Goal: Find specific page/section: Find specific page/section

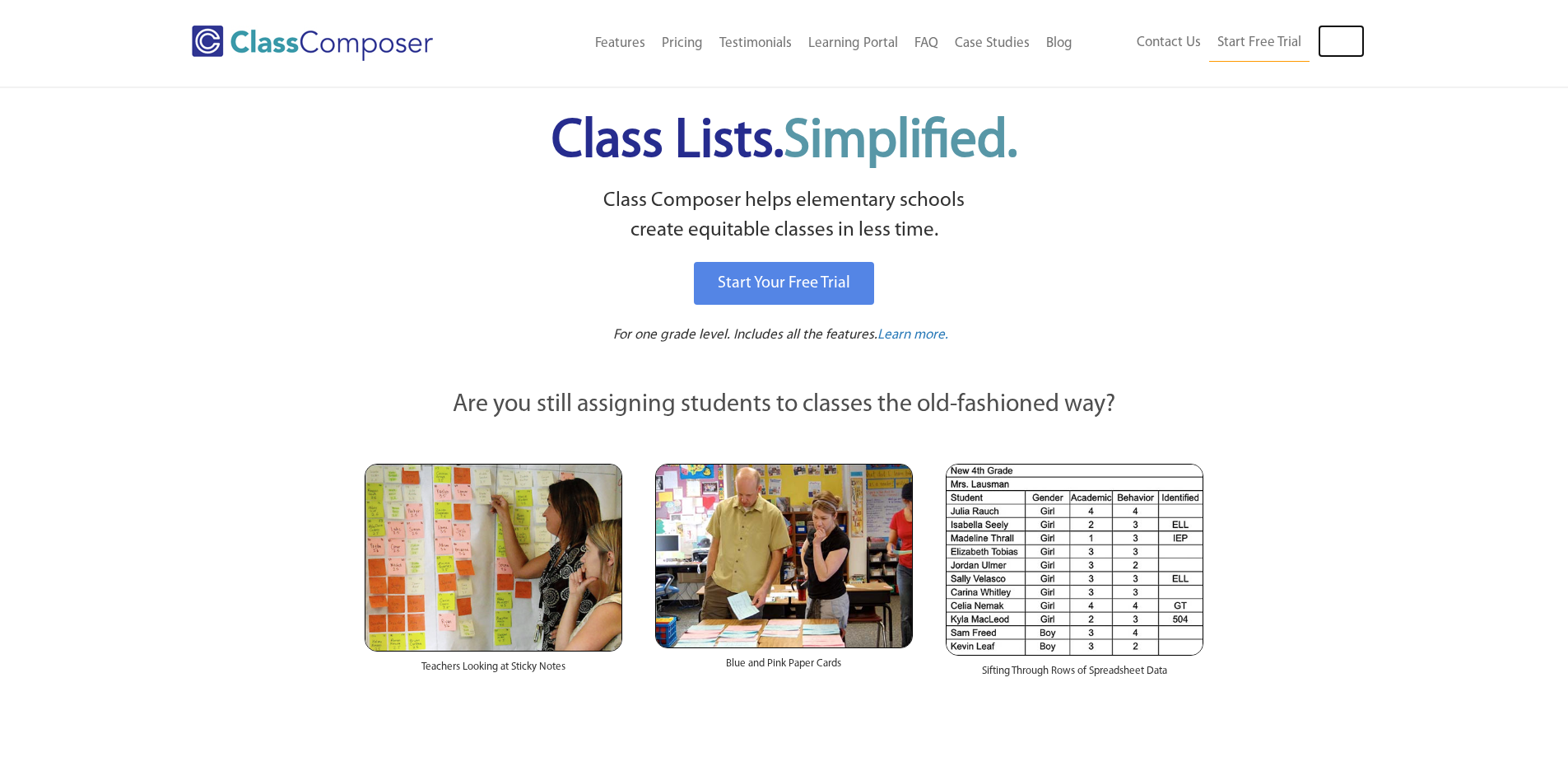
click at [1334, 47] on link "Log In" at bounding box center [1341, 42] width 47 height 33
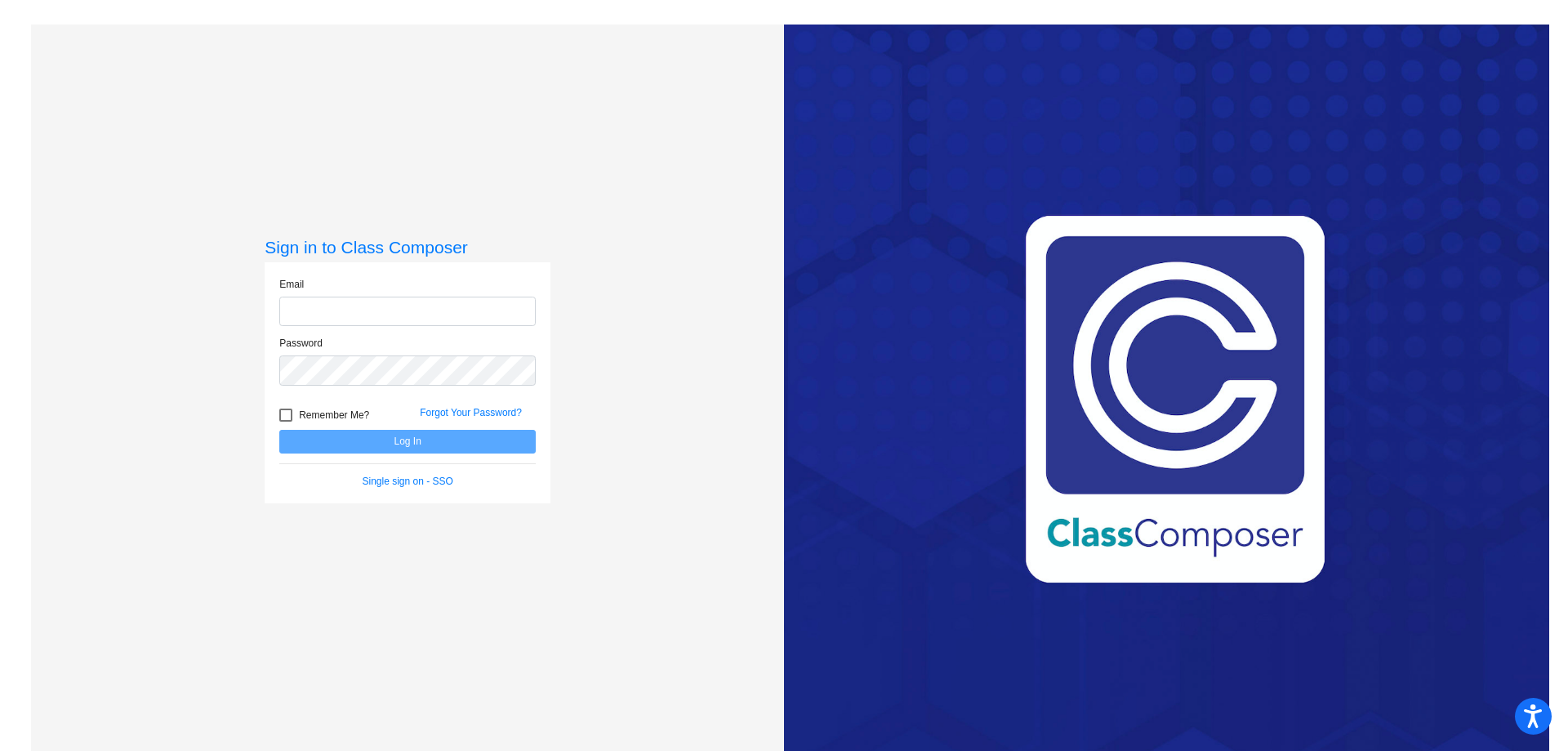
type input "wilsons@monroe.wednet.edu"
click at [386, 436] on button "Log In" at bounding box center [407, 441] width 256 height 24
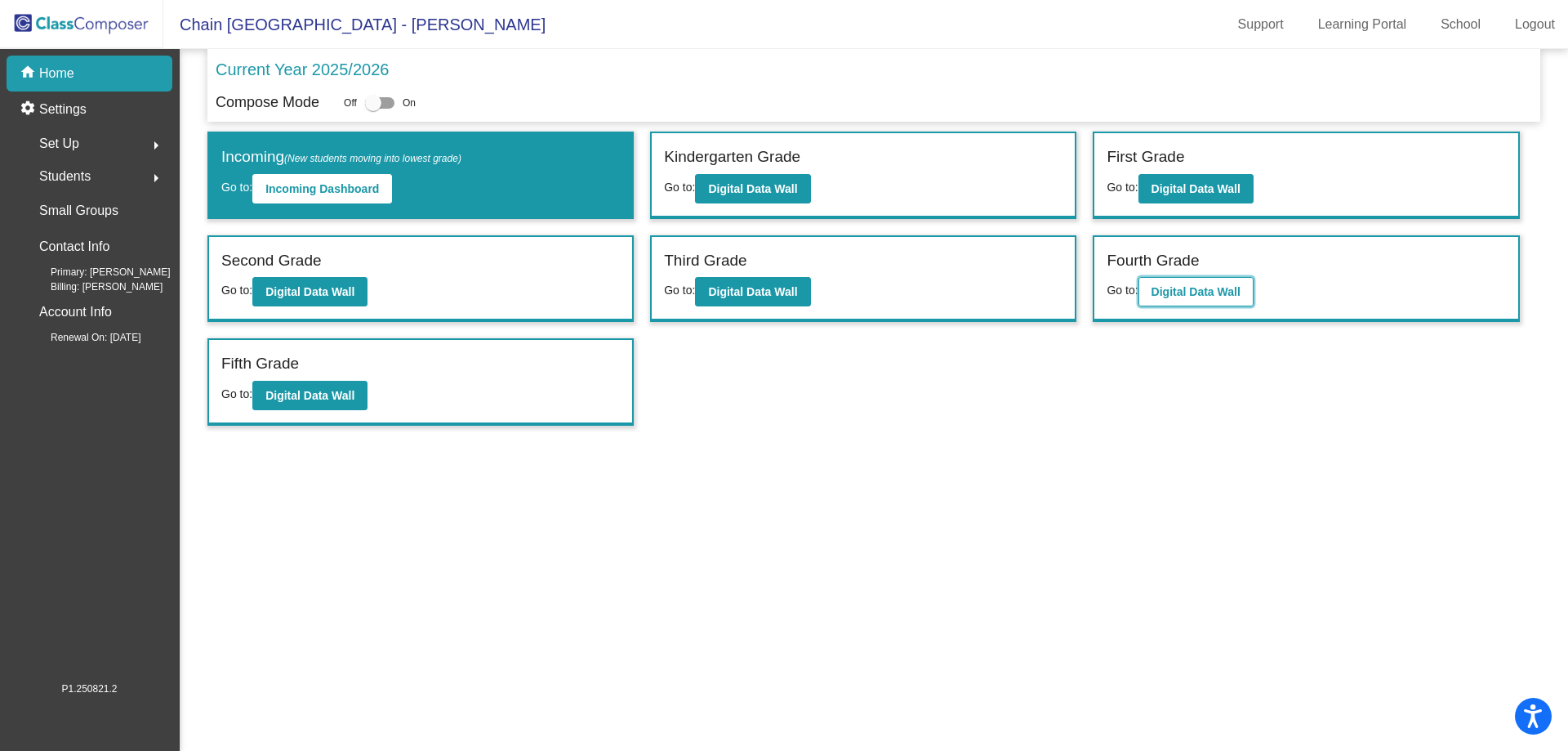
click at [1216, 296] on b "Digital Data Wall" at bounding box center [1196, 292] width 89 height 13
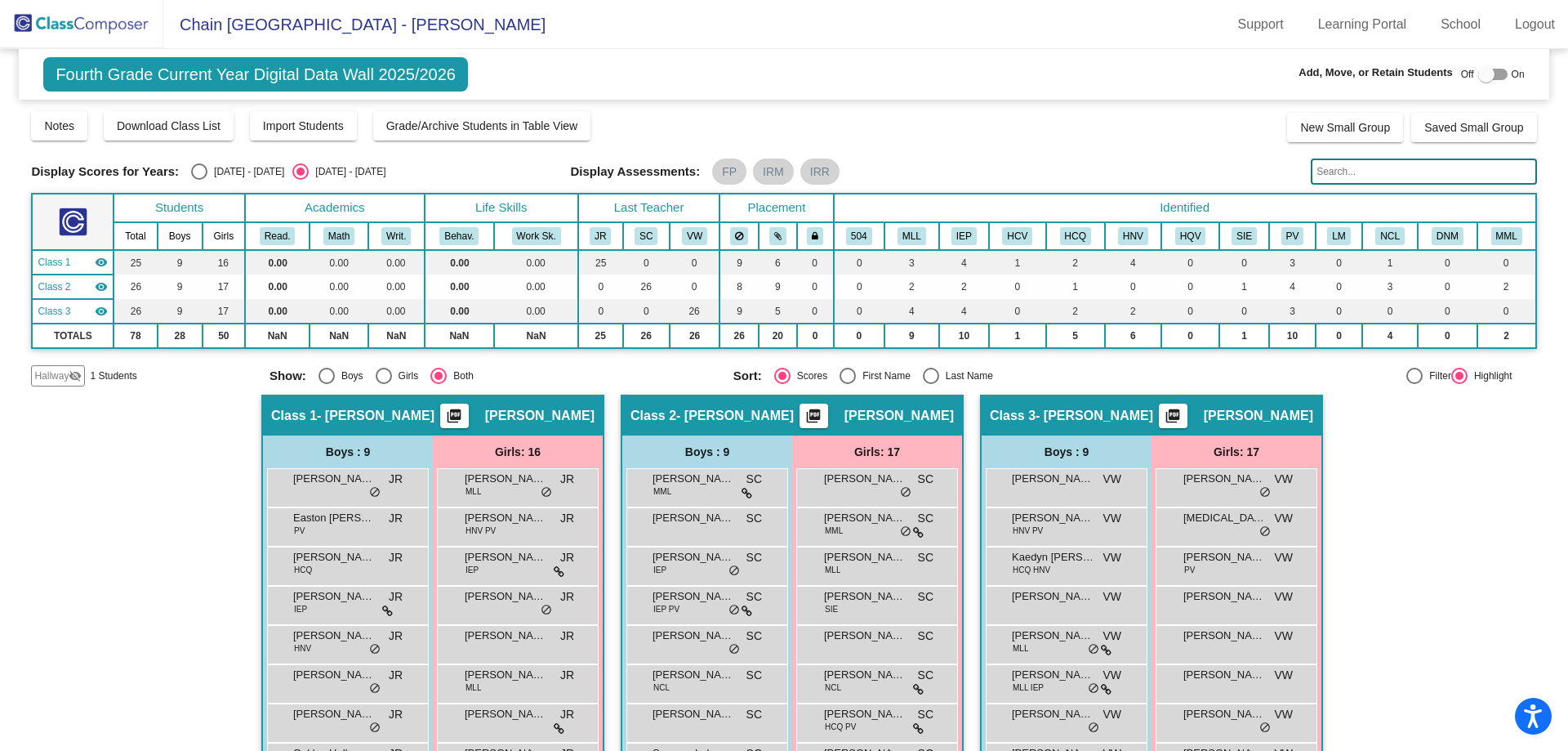
click at [1232, 429] on div "Class 3 - Wright picture_as_pdf Victoria Wright" at bounding box center [1151, 416] width 339 height 40
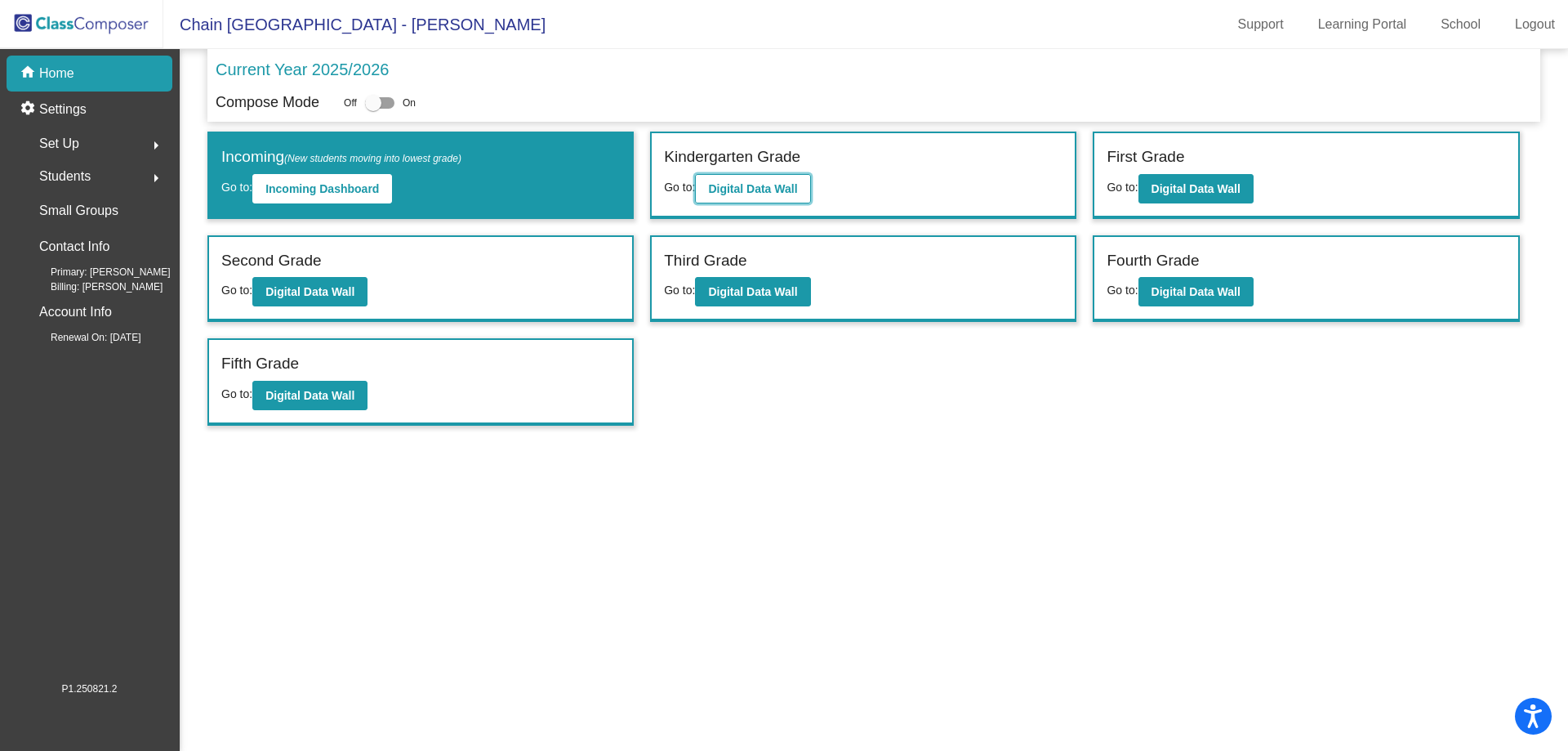
click at [777, 190] on b "Digital Data Wall" at bounding box center [752, 189] width 89 height 13
